Goal: Find contact information: Find contact information

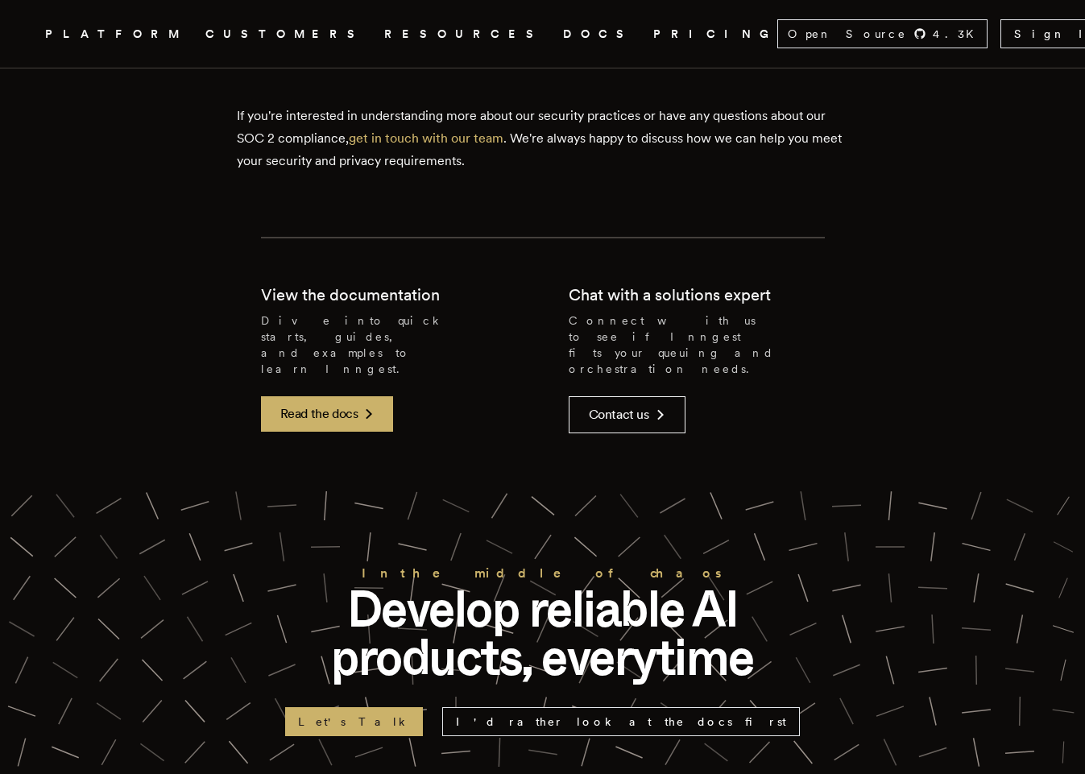
scroll to position [1517, 0]
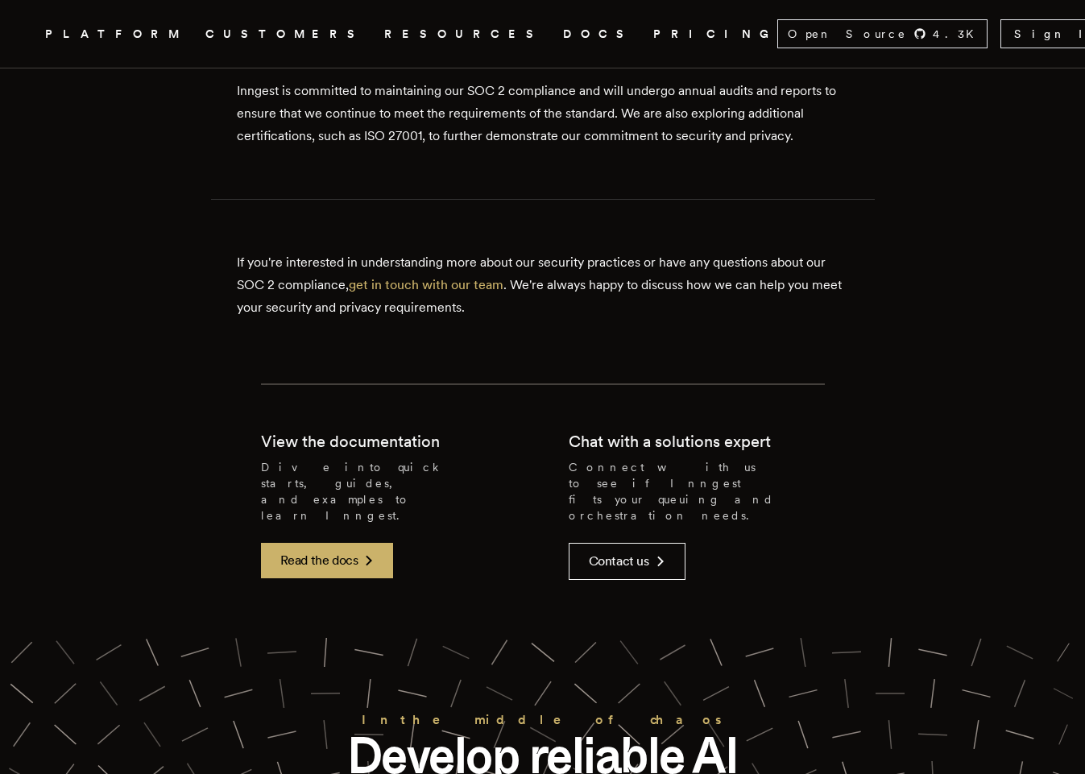
click at [652, 443] on h2 "Chat with a solutions expert" at bounding box center [670, 441] width 202 height 23
drag, startPoint x: 676, startPoint y: 444, endPoint x: 369, endPoint y: 436, distance: 307.0
click at [662, 445] on h2 "Chat with a solutions expert" at bounding box center [670, 441] width 202 height 23
click at [349, 435] on h2 "View the documentation" at bounding box center [350, 441] width 179 height 23
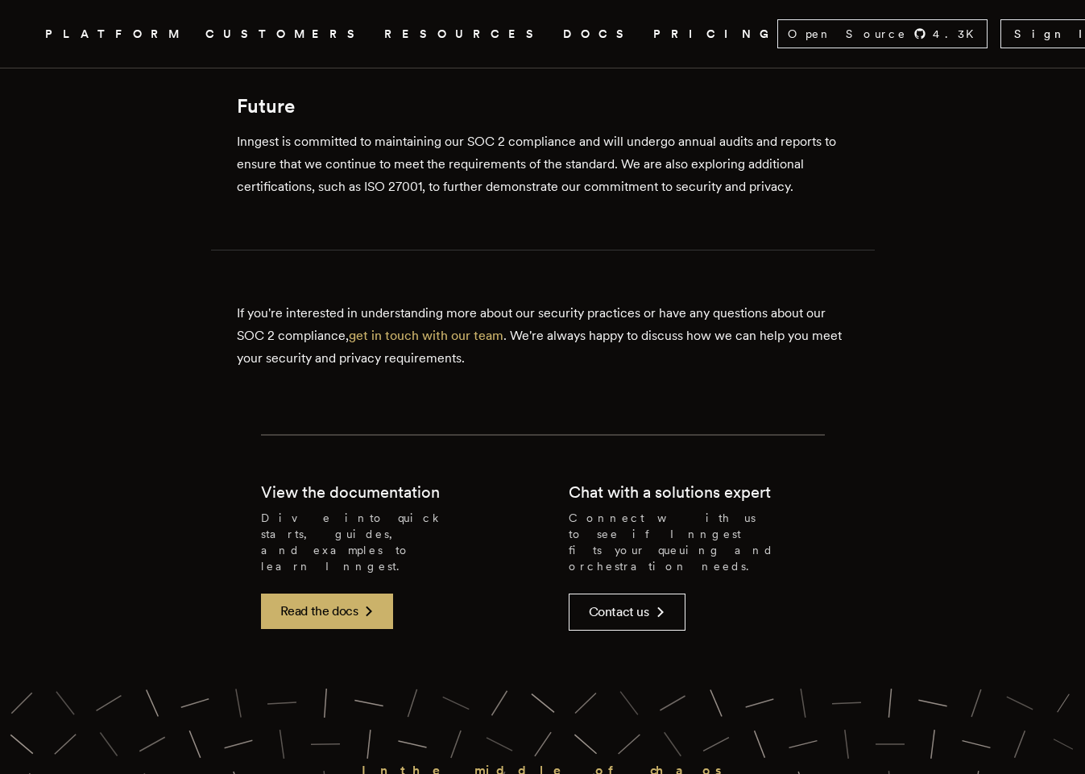
scroll to position [1393, 0]
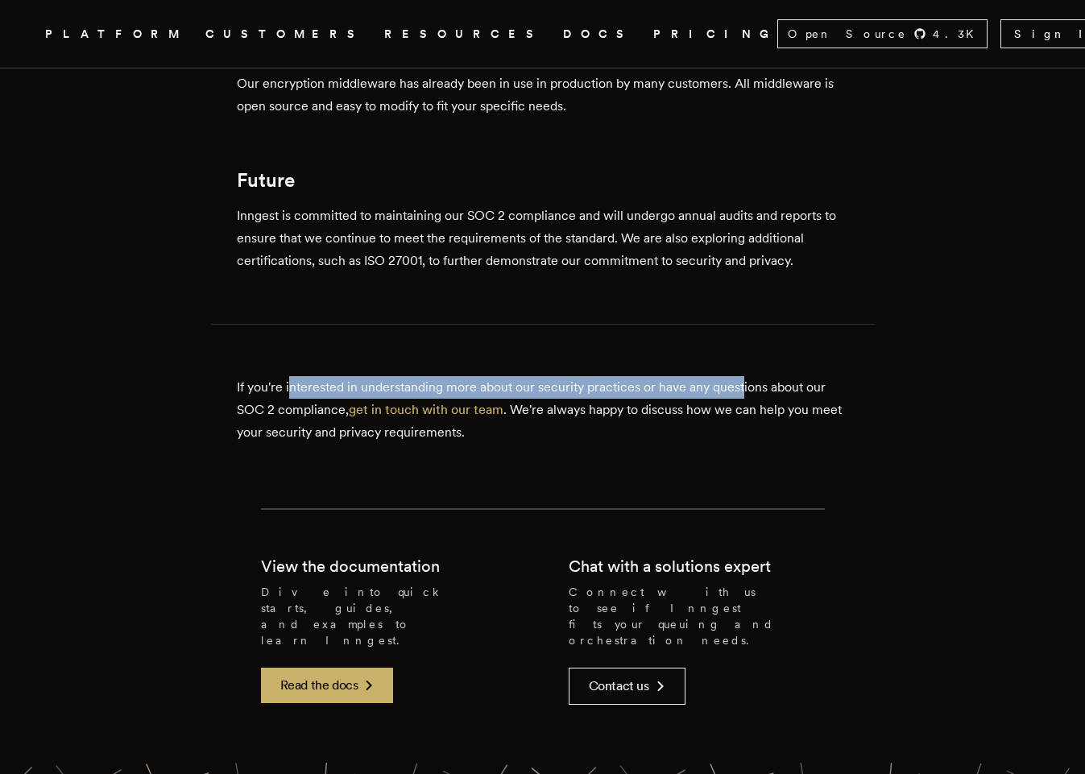
drag, startPoint x: 342, startPoint y: 382, endPoint x: 756, endPoint y: 392, distance: 414.1
click at [755, 392] on p "If you're interested in understanding more about our security practices or have…" at bounding box center [543, 410] width 612 height 68
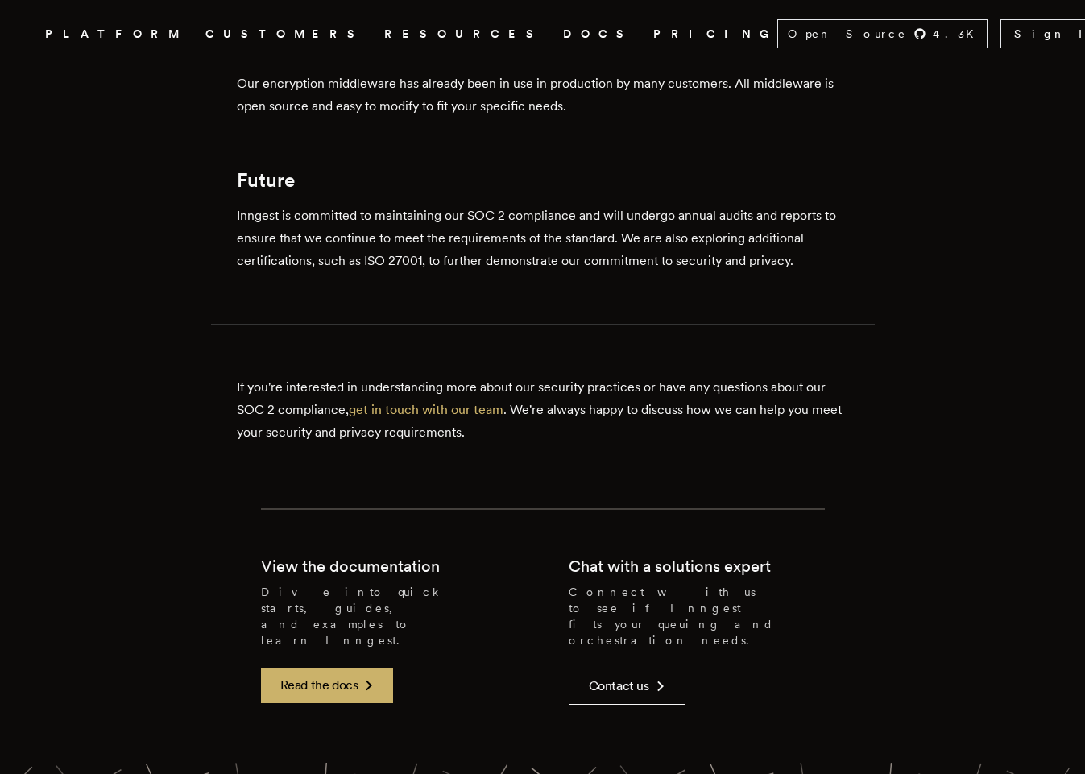
click at [766, 392] on p "If you're interested in understanding more about our security practices or have…" at bounding box center [543, 410] width 612 height 68
click at [415, 409] on link "get in touch with our team" at bounding box center [426, 409] width 155 height 15
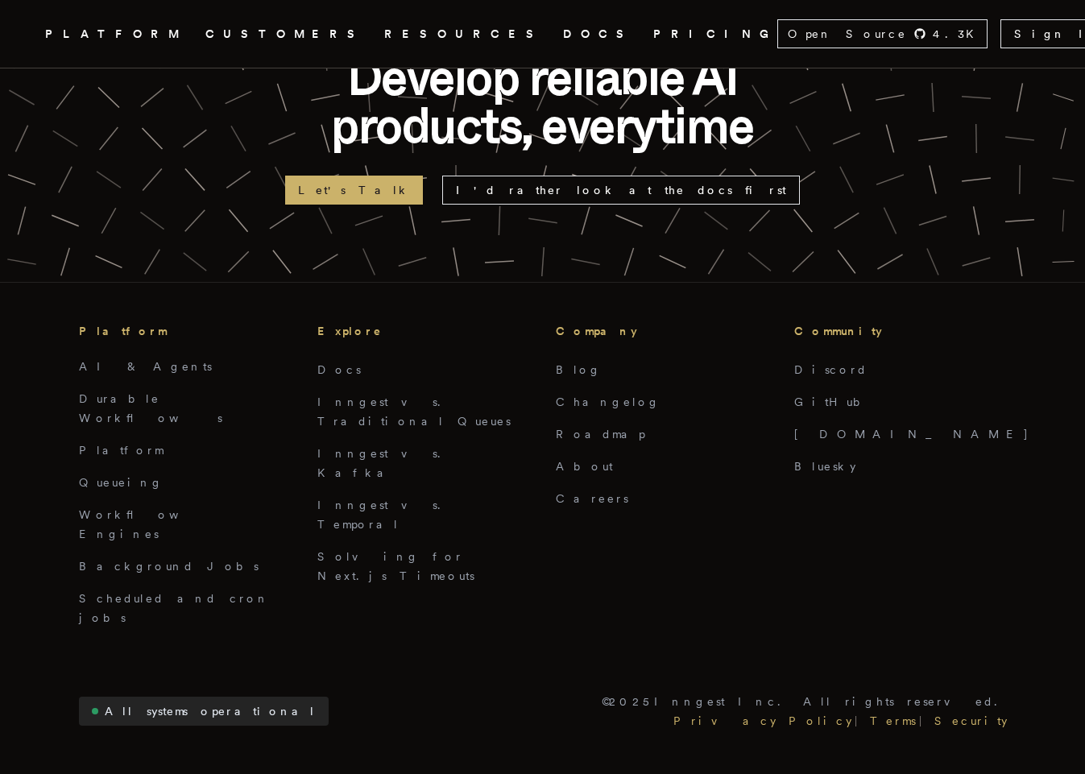
scroll to position [2167, 0]
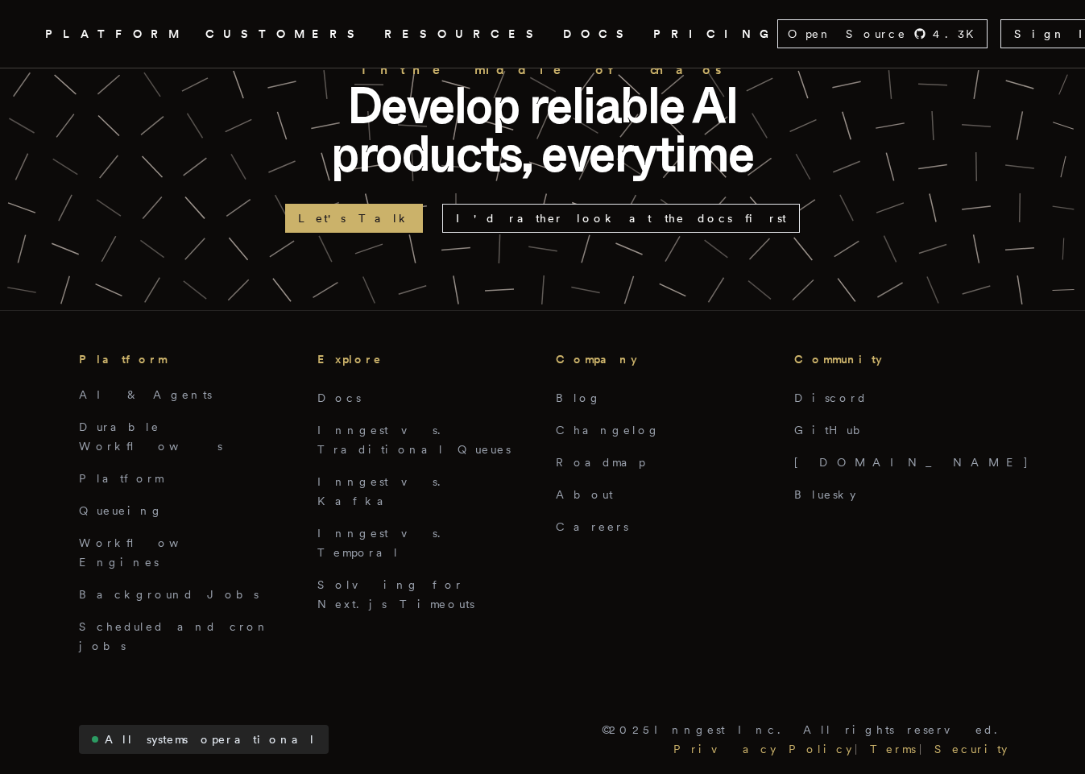
click at [332, 350] on h3 "Explore" at bounding box center [423, 359] width 213 height 19
click at [343, 350] on h3 "Explore" at bounding box center [423, 359] width 213 height 19
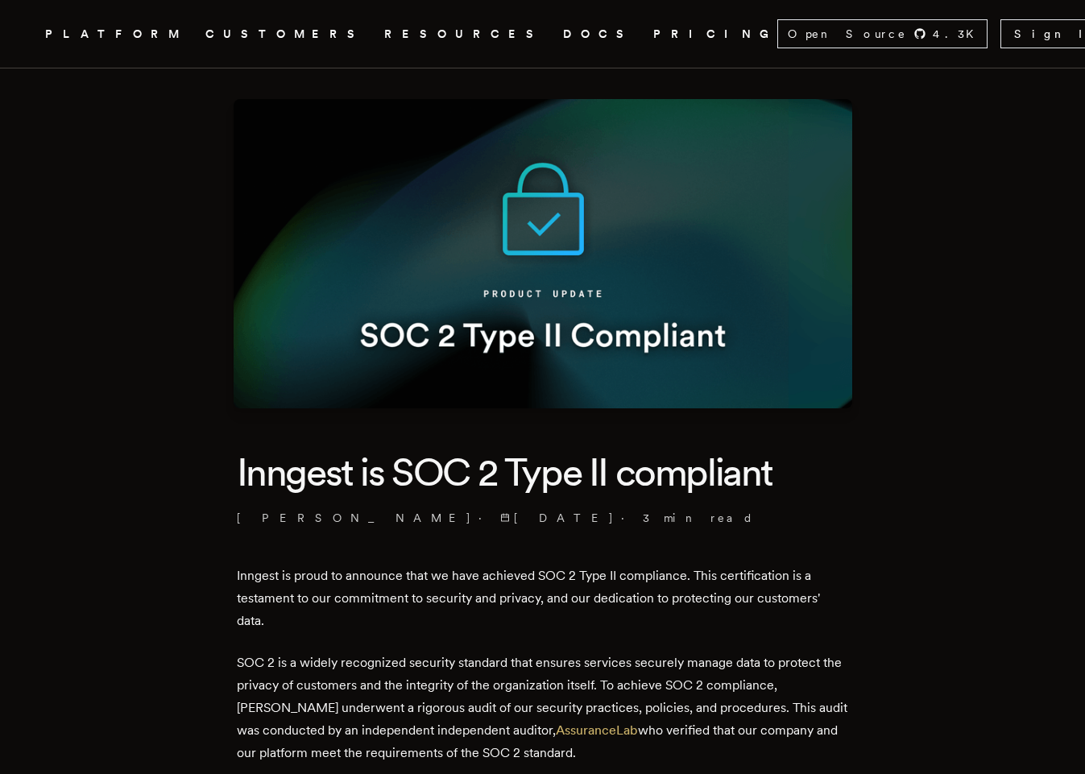
scroll to position [0, 0]
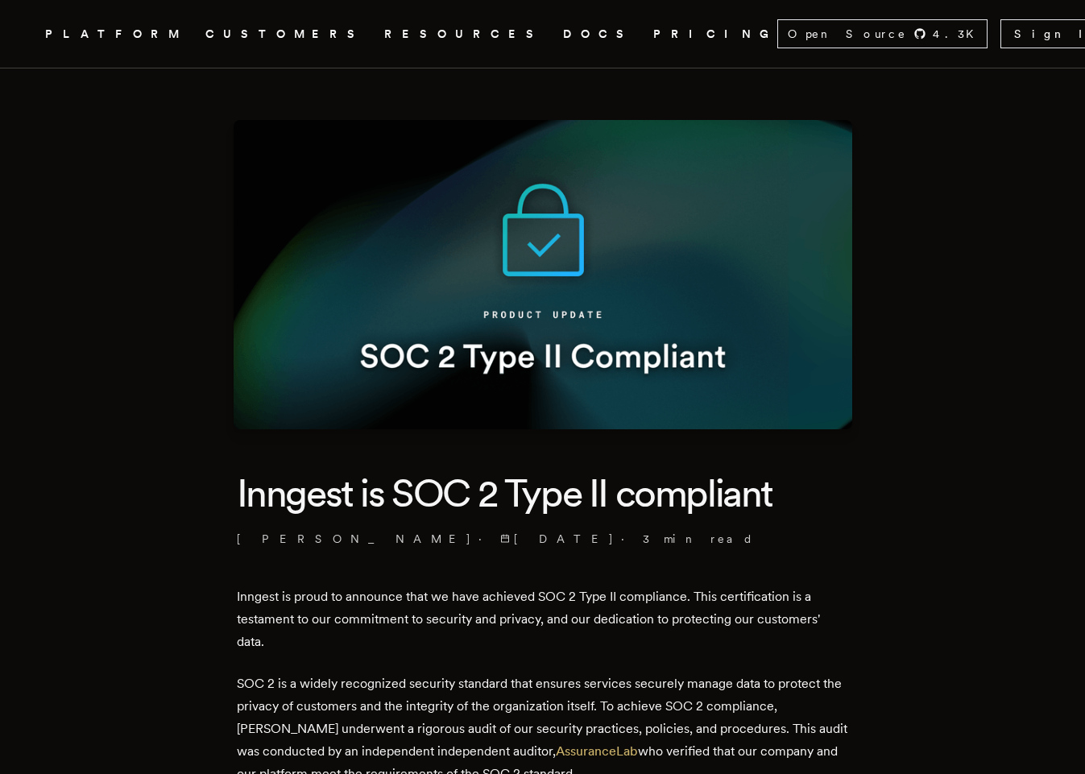
click at [519, 81] on icon "Global" at bounding box center [543, 93] width 48 height 24
